Goal: Task Accomplishment & Management: Use online tool/utility

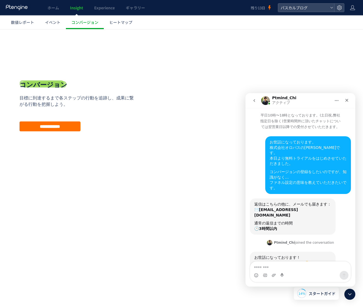
scroll to position [88, 0]
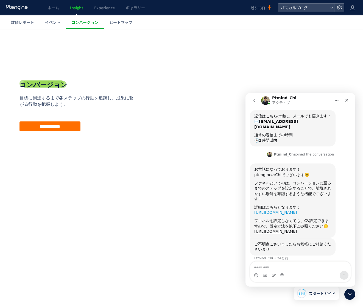
click at [290, 210] on link "[URL][DOMAIN_NAME]" at bounding box center [275, 212] width 43 height 4
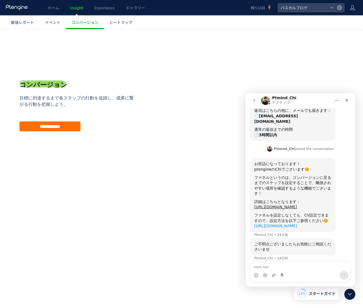
click at [268, 223] on link "[URL][DOMAIN_NAME]" at bounding box center [275, 225] width 43 height 4
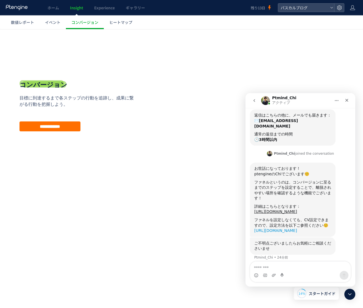
scroll to position [88, 0]
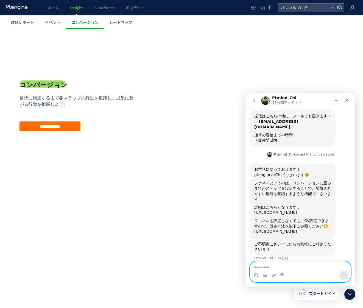
click at [294, 269] on textarea "メッセージ..." at bounding box center [300, 265] width 100 height 9
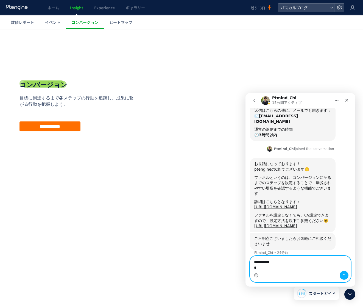
scroll to position [94, 0]
type textarea "**********"
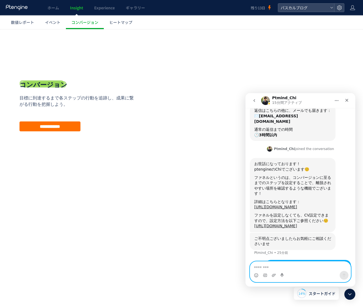
scroll to position [115, 0]
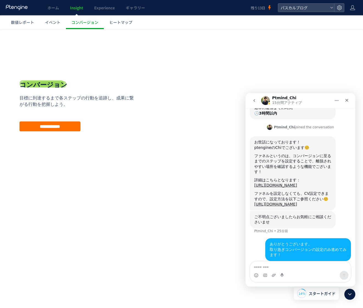
click at [150, 191] on html ".cls-1 { fill-rule: evenodd; } .cls-1 { fill: #ececec; } .cls-2 { fill: #929292…" at bounding box center [181, 110] width 363 height 162
click at [204, 31] on div "戻る デフォルト設定では本日のデータを表示しています。 カレンダーでご覧になりたい期間を指定することができます。 09/05 09/11 [DATE] [DA…" at bounding box center [181, 110] width 363 height 162
click at [81, 23] on span "コンバージョン" at bounding box center [84, 21] width 27 height 5
click at [54, 9] on span "ホーム" at bounding box center [53, 7] width 12 height 5
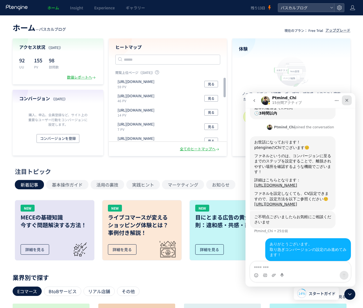
click at [347, 101] on icon "クローズ" at bounding box center [346, 100] width 3 height 3
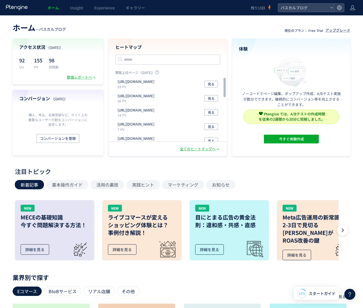
click at [116, 29] on header "ホーム — パスカルブログ 現在のプラン： Free Trial アップグレード" at bounding box center [182, 27] width 338 height 12
click at [299, 10] on span "パスカルブログ" at bounding box center [303, 8] width 49 height 8
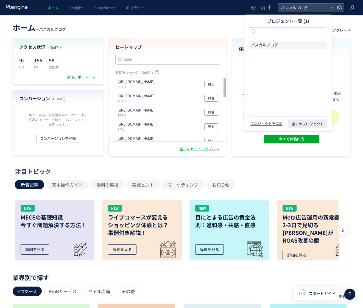
click at [271, 44] on span "パスカルブログ" at bounding box center [264, 44] width 27 height 5
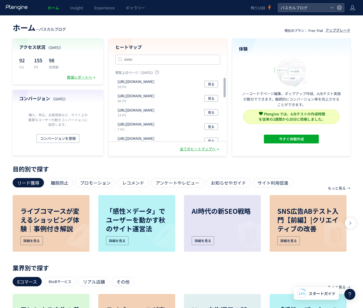
click at [23, 29] on span "ホーム" at bounding box center [24, 27] width 23 height 11
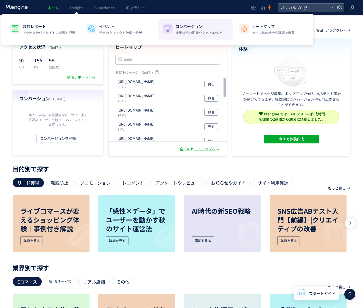
click at [189, 31] on p "成果状況の把握やファネル分析" at bounding box center [198, 32] width 46 height 5
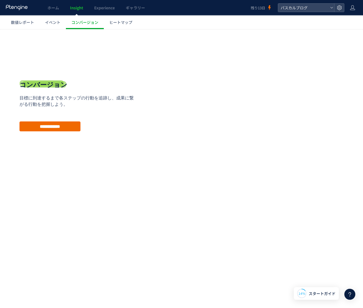
click at [65, 126] on input "**********" at bounding box center [49, 126] width 61 height 10
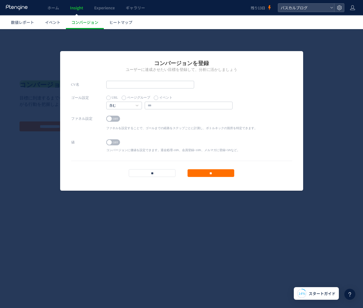
scroll to position [136, 0]
click at [124, 85] on input "text" at bounding box center [150, 85] width 88 height 8
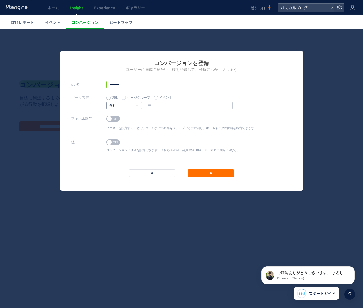
scroll to position [0, 0]
type input "********"
click at [168, 105] on input "text" at bounding box center [189, 106] width 88 height 8
click at [172, 106] on input "text" at bounding box center [189, 106] width 88 height 8
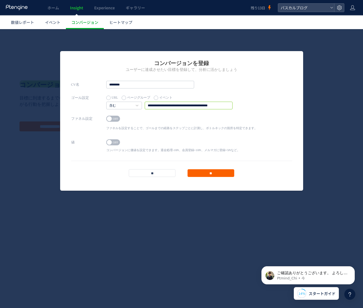
type input "**********"
click at [210, 173] on input "**" at bounding box center [210, 173] width 47 height 8
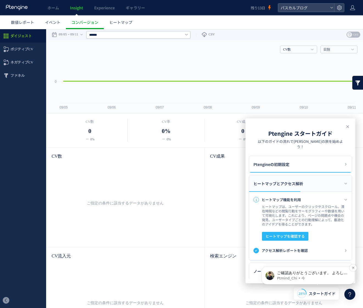
click at [284, 274] on p "ご確認ありがとうございます。 よろしくお願いいたします🙇" at bounding box center [312, 272] width 71 height 5
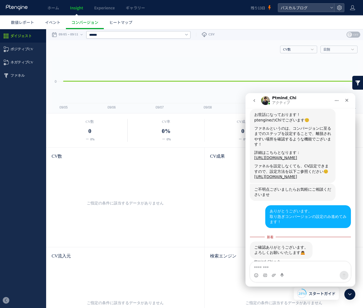
scroll to position [146, 0]
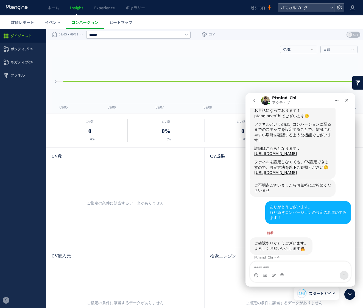
click at [308, 266] on textarea "メッセージ..." at bounding box center [300, 265] width 100 height 9
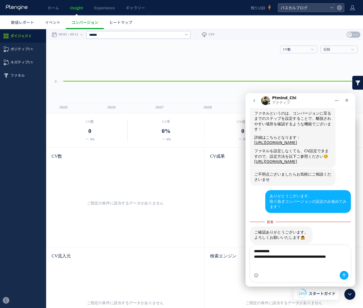
scroll to position [162, 0]
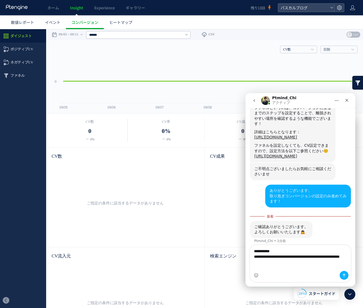
type textarea "**********"
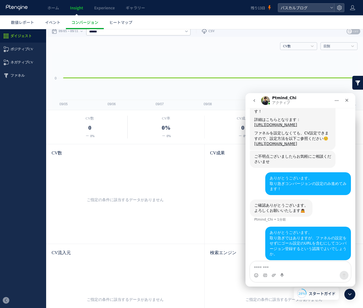
scroll to position [12, 0]
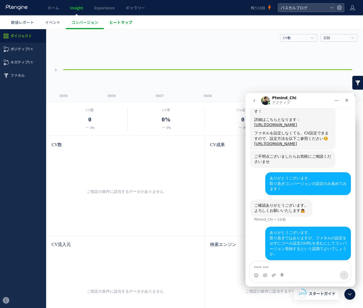
click at [120, 20] on span "ヒートマップ" at bounding box center [120, 21] width 23 height 5
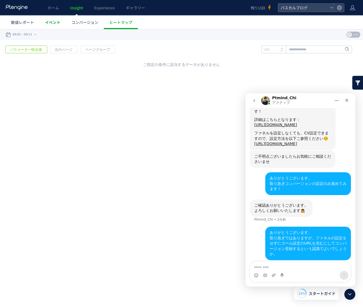
click at [51, 24] on span "イベント" at bounding box center [52, 21] width 15 height 5
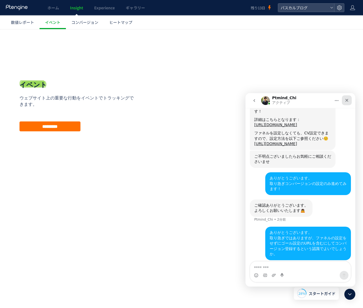
click at [346, 100] on icon "クローズ" at bounding box center [346, 100] width 3 height 3
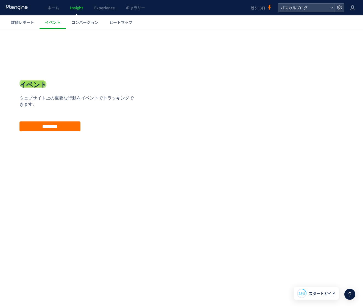
scroll to position [196, 0]
click at [51, 127] on input "*********" at bounding box center [49, 126] width 61 height 10
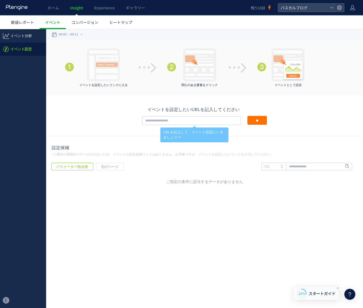
click at [305, 297] on icon at bounding box center [301, 292] width 9 height 9
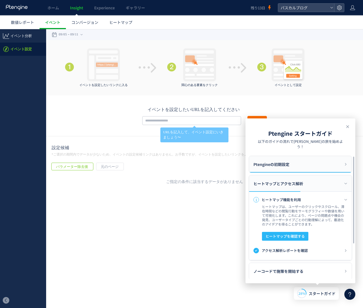
click at [277, 157] on span "Ptengineの初期設定" at bounding box center [271, 164] width 36 height 16
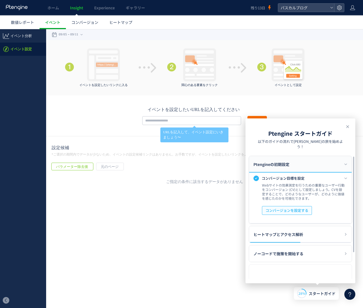
click at [285, 206] on span "コンバージョンを設定する" at bounding box center [286, 210] width 43 height 9
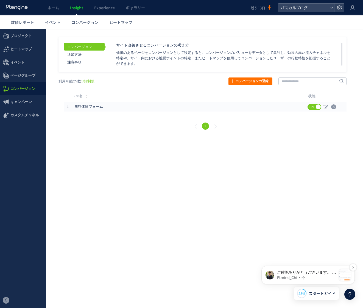
scroll to position [247, 0]
click at [301, 278] on p "Ptmind_Chi • 今" at bounding box center [306, 277] width 59 height 5
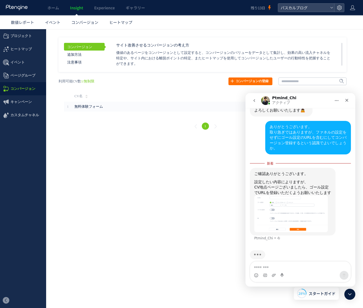
scroll to position [277, 0]
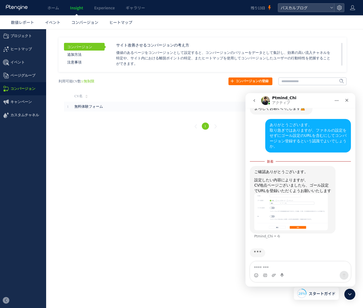
click at [278, 206] on img "Ptmind_Chiさんから新しいメッセージが届きました…" at bounding box center [291, 211] width 74 height 37
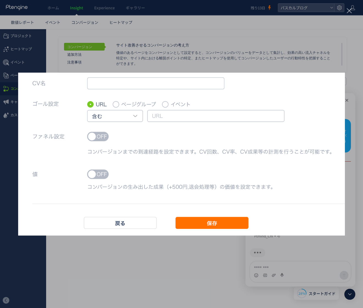
click at [327, 251] on div "Intercom Messenger" at bounding box center [181, 154] width 363 height 308
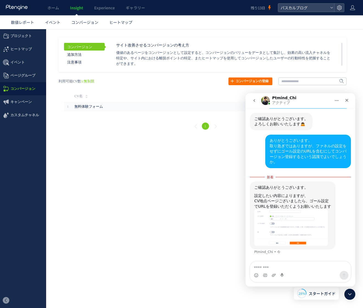
scroll to position [256, 0]
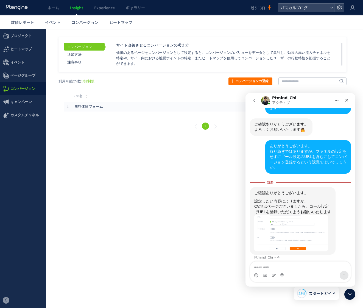
click at [132, 137] on html ".cls-1 { fill-rule: evenodd; } .cls-1 { fill: #ececec; } .cls-2 { fill: #929292…" at bounding box center [181, 83] width 363 height 108
click at [121, 22] on span "ヒートマップ" at bounding box center [120, 21] width 23 height 5
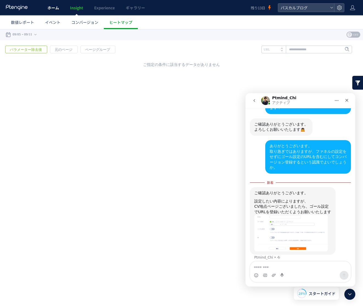
click at [53, 8] on span "ホーム" at bounding box center [53, 7] width 12 height 5
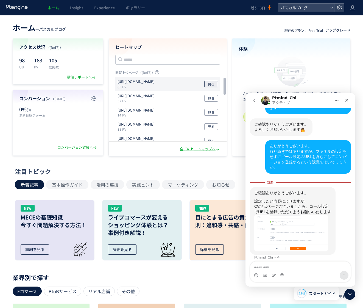
click at [211, 86] on span "見る" at bounding box center [211, 84] width 7 height 7
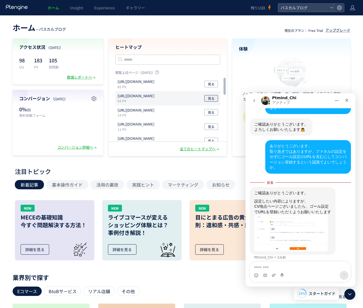
click at [212, 98] on span "見る" at bounding box center [211, 98] width 7 height 7
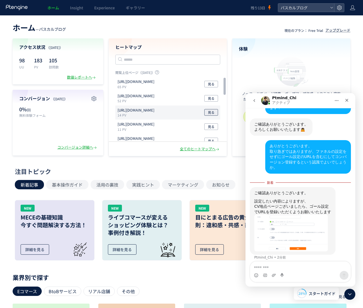
click at [212, 116] on button "見る" at bounding box center [211, 112] width 14 height 7
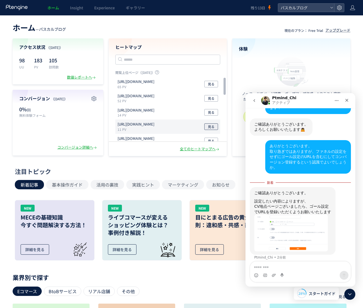
click at [207, 128] on button "見る" at bounding box center [211, 126] width 14 height 7
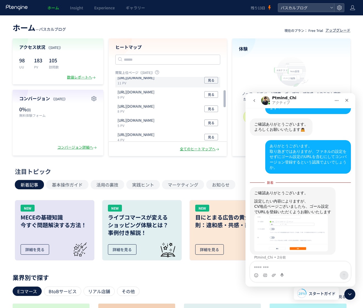
scroll to position [49, 0]
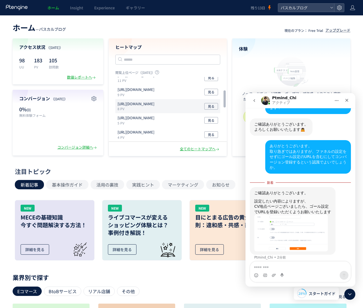
click at [126, 103] on p "[URL][DOMAIN_NAME]" at bounding box center [135, 103] width 37 height 5
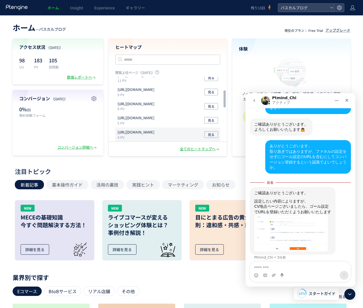
click at [154, 133] on p "[URL][DOMAIN_NAME]" at bounding box center [135, 132] width 37 height 5
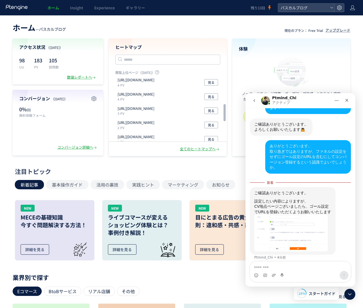
scroll to position [102, 0]
click at [207, 97] on button "見る" at bounding box center [211, 95] width 14 height 7
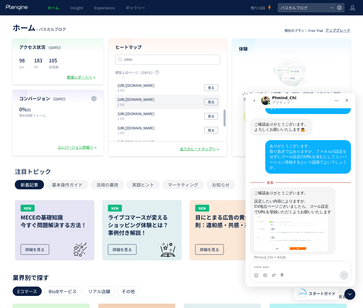
scroll to position [125, 0]
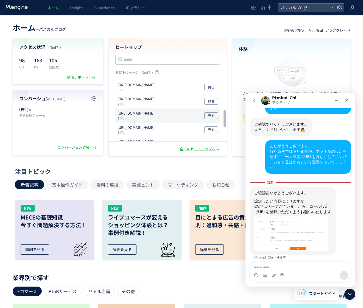
click at [136, 114] on p "[URL][DOMAIN_NAME]" at bounding box center [135, 113] width 37 height 5
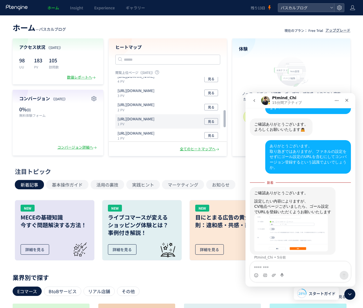
scroll to position [108, 0]
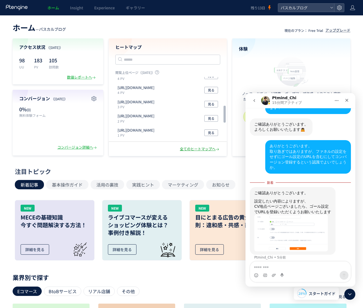
click at [198, 150] on div "全てのヒートマップへ" at bounding box center [200, 148] width 40 height 5
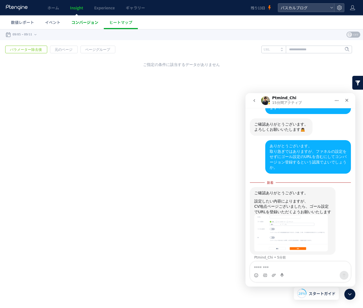
click at [82, 23] on span "コンバージョン" at bounding box center [84, 21] width 27 height 5
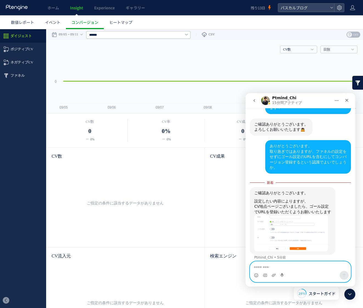
click at [287, 269] on textarea "メッセージ..." at bounding box center [300, 265] width 100 height 9
type textarea "*"
type textarea "**********"
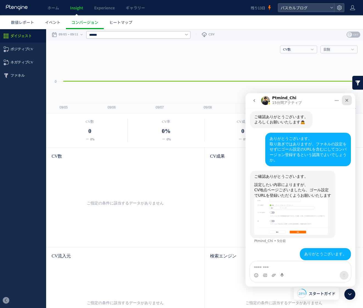
click at [346, 100] on icon "クローズ" at bounding box center [346, 100] width 4 height 4
